Goal: Task Accomplishment & Management: Manage account settings

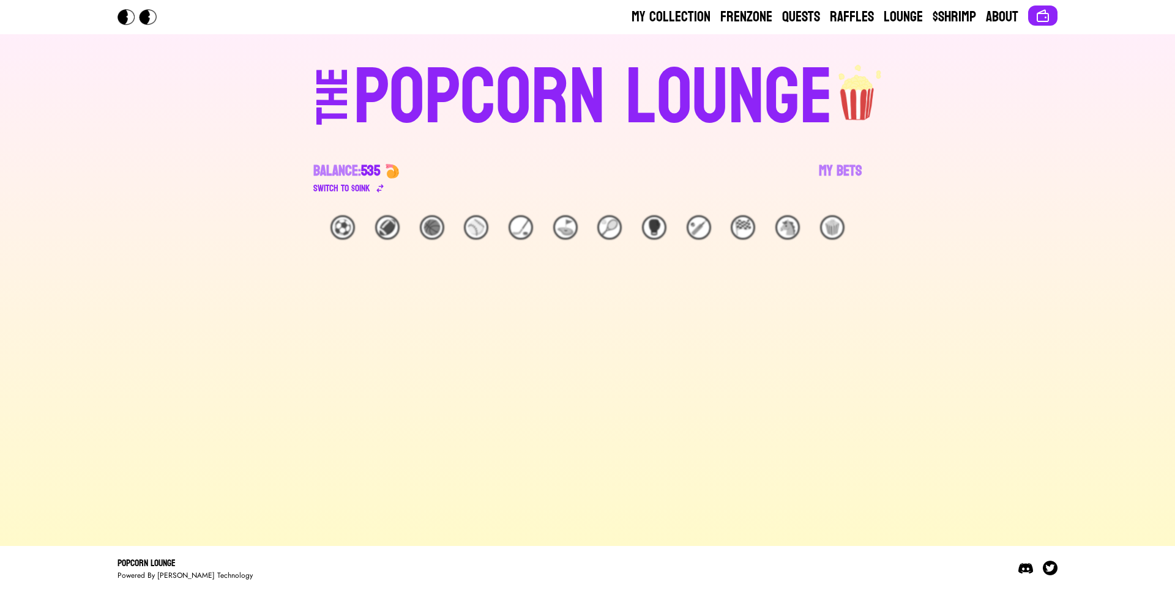
click at [338, 226] on div "⚽️" at bounding box center [342, 227] width 24 height 24
click at [388, 229] on div "🏈" at bounding box center [387, 227] width 24 height 24
click at [430, 229] on div "🏀" at bounding box center [432, 227] width 24 height 24
click at [472, 230] on div "⚾️" at bounding box center [476, 227] width 24 height 24
click at [513, 229] on div "🏒" at bounding box center [520, 227] width 24 height 24
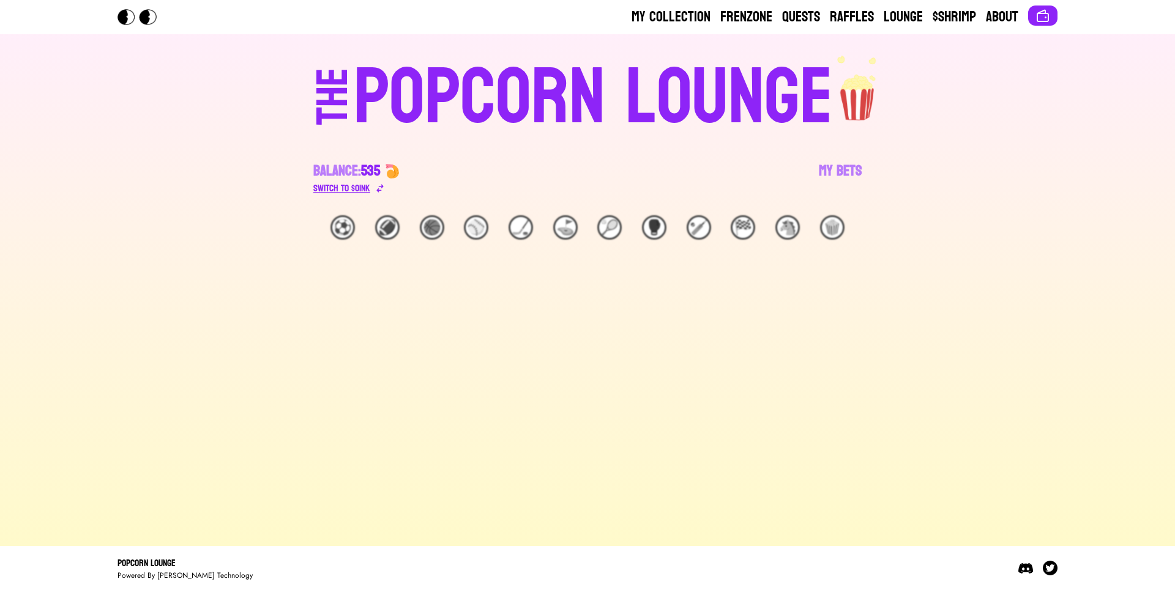
click at [352, 192] on div "Switch to $ OINK" at bounding box center [341, 188] width 57 height 15
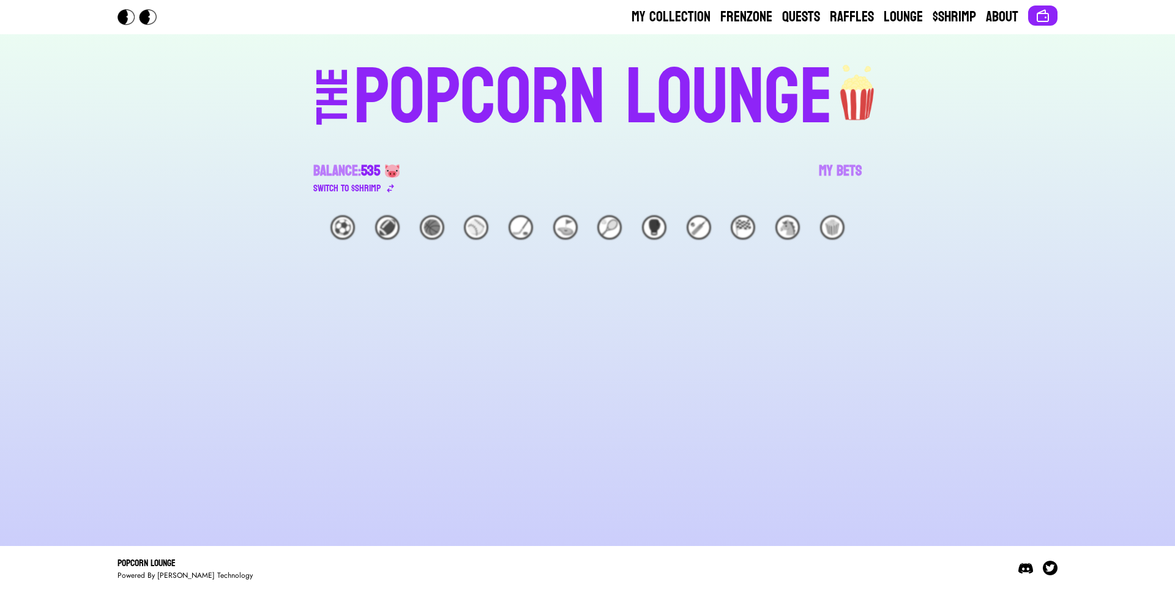
click at [349, 226] on div "⚽️" at bounding box center [342, 227] width 24 height 24
click at [379, 228] on div "🏈" at bounding box center [387, 227] width 24 height 24
click at [420, 228] on div "🏀" at bounding box center [432, 227] width 24 height 24
click at [475, 228] on div "⚾️" at bounding box center [476, 227] width 24 height 24
click at [515, 228] on div "🏒" at bounding box center [520, 227] width 24 height 24
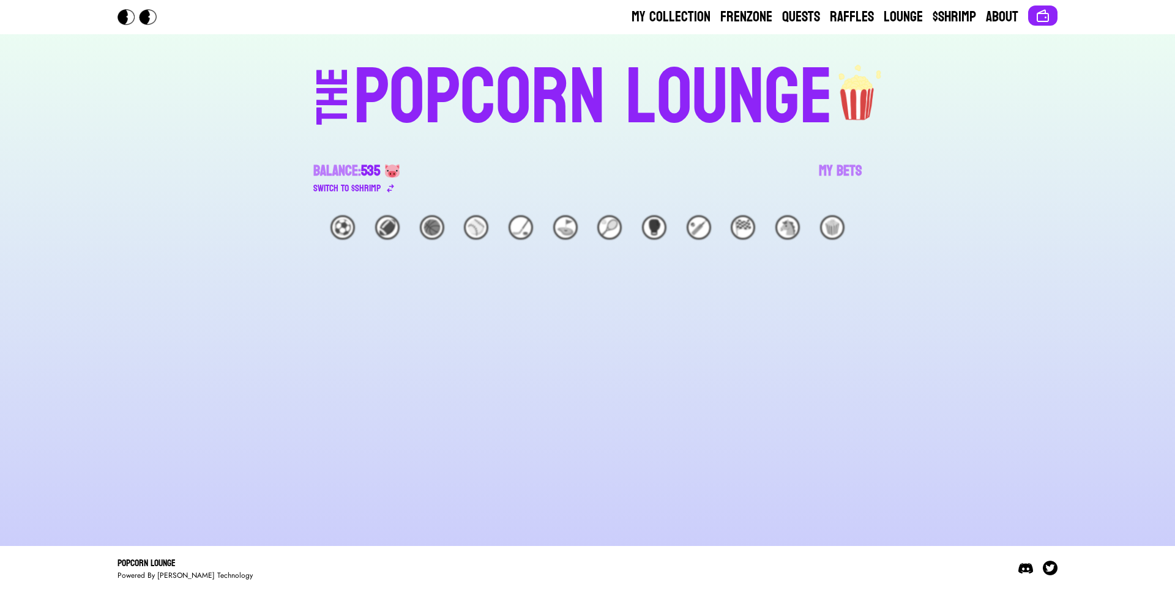
click at [395, 173] on img at bounding box center [392, 171] width 15 height 15
click at [361, 187] on div "Switch to $ SHRIMP" at bounding box center [346, 188] width 67 height 15
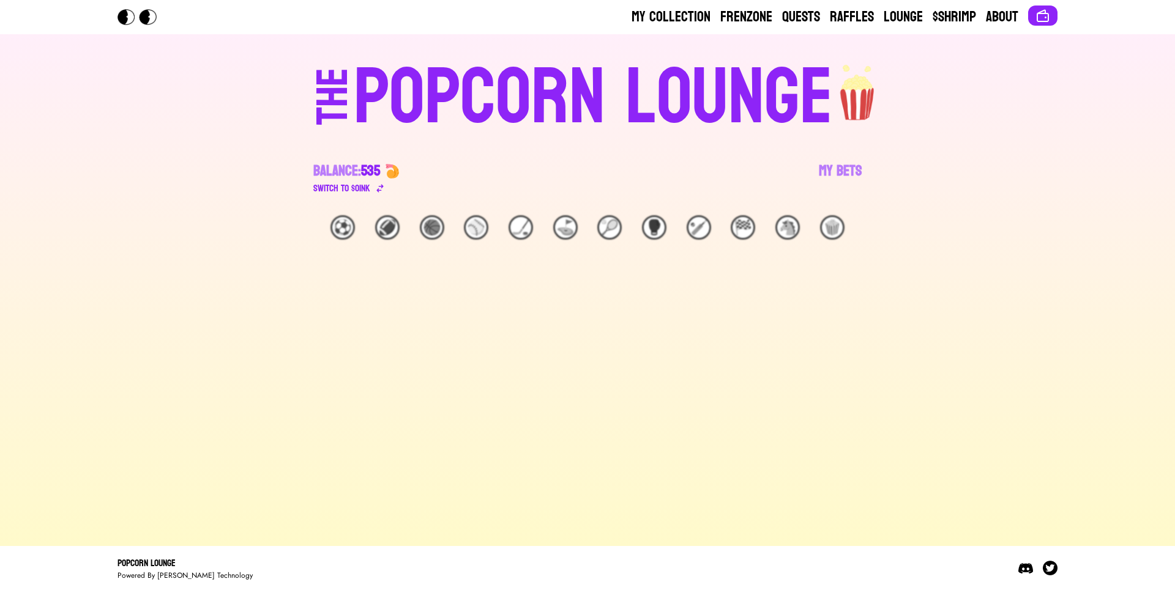
click at [344, 198] on div "THE POPCORN LOUNGE Balance: 535 Switch to $ OINK My Bets" at bounding box center [587, 124] width 783 height 181
click at [346, 187] on div "Switch to $ OINK" at bounding box center [341, 188] width 57 height 15
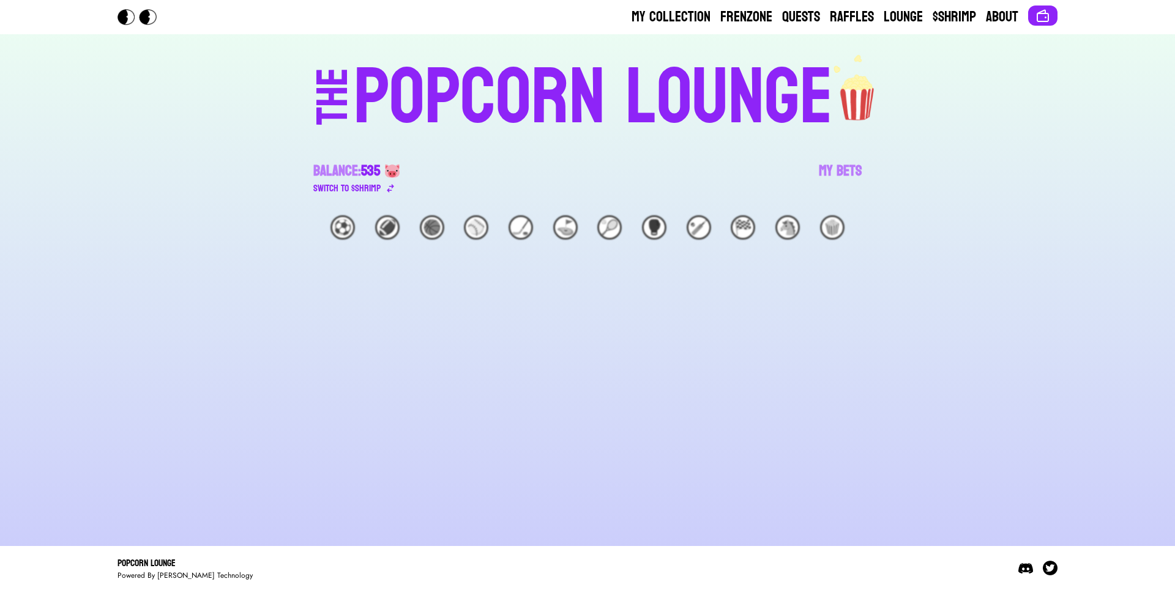
click at [398, 174] on img at bounding box center [392, 171] width 15 height 15
click at [330, 190] on div "Switch to $ SHRIMP" at bounding box center [346, 188] width 67 height 15
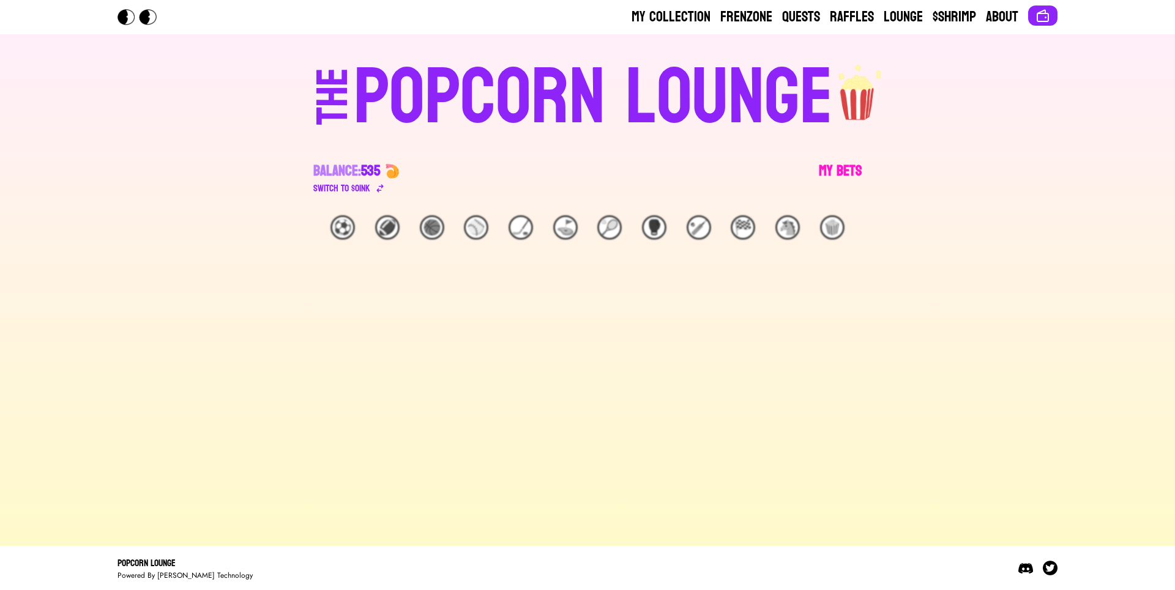
click at [824, 169] on link "My Bets" at bounding box center [840, 179] width 43 height 34
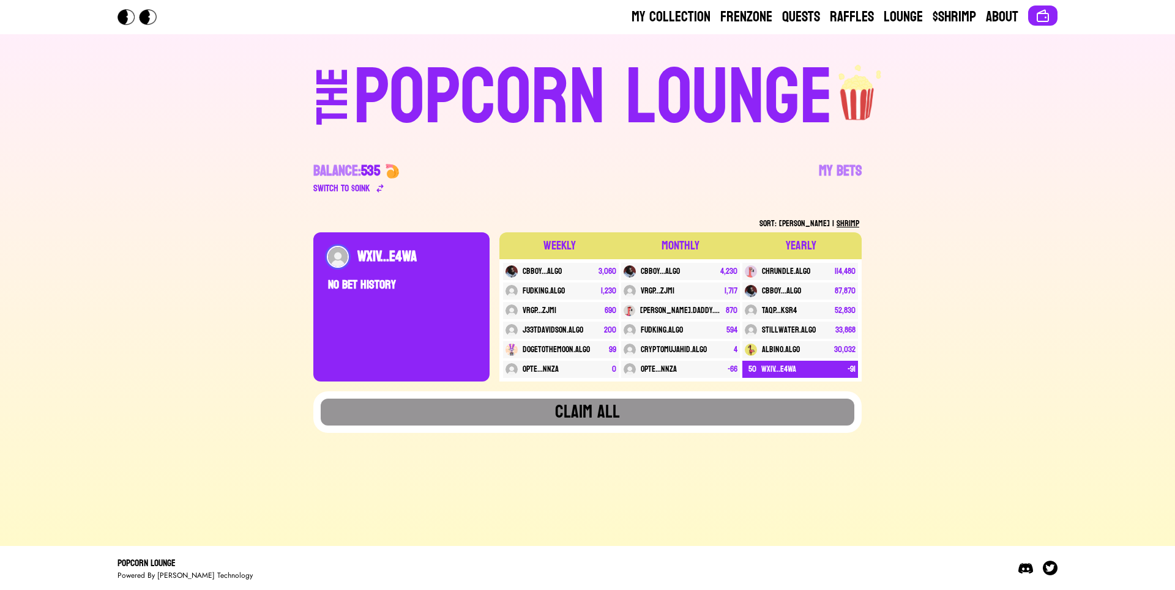
click at [370, 258] on div "WXIV...E4WA" at bounding box center [415, 257] width 117 height 20
click at [340, 258] on img at bounding box center [338, 257] width 20 height 20
click at [722, 125] on div "POPCORN LOUNGE" at bounding box center [593, 98] width 479 height 78
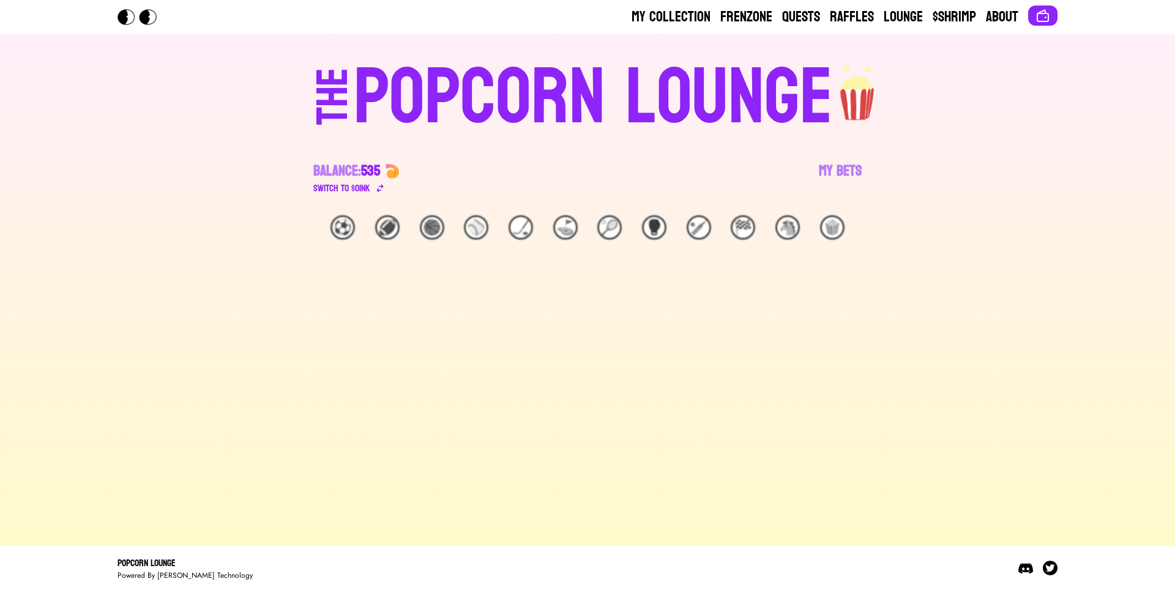
click at [871, 89] on img at bounding box center [858, 88] width 50 height 69
click at [790, 17] on link "Quests" at bounding box center [801, 17] width 38 height 20
